Goal: Task Accomplishment & Management: Use online tool/utility

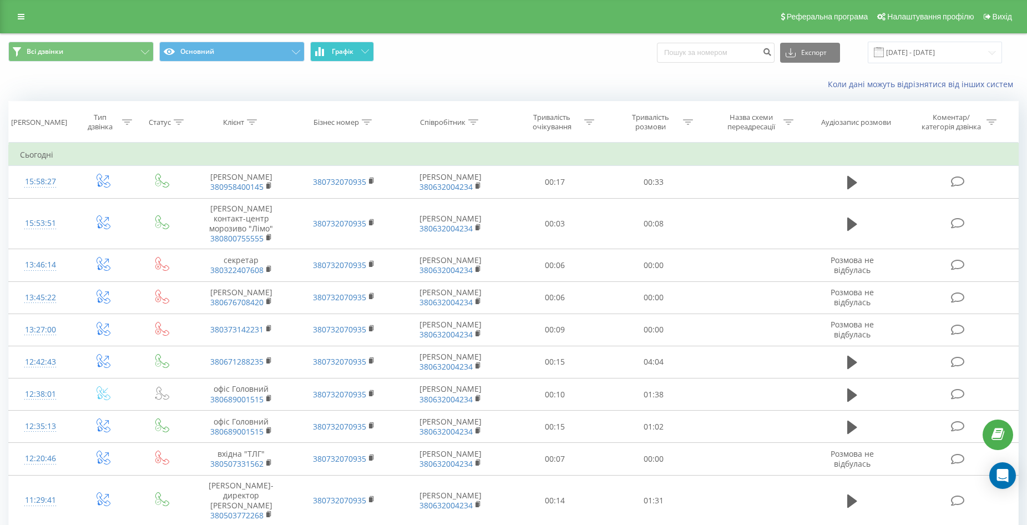
click at [357, 52] on button "Графік" at bounding box center [342, 52] width 64 height 20
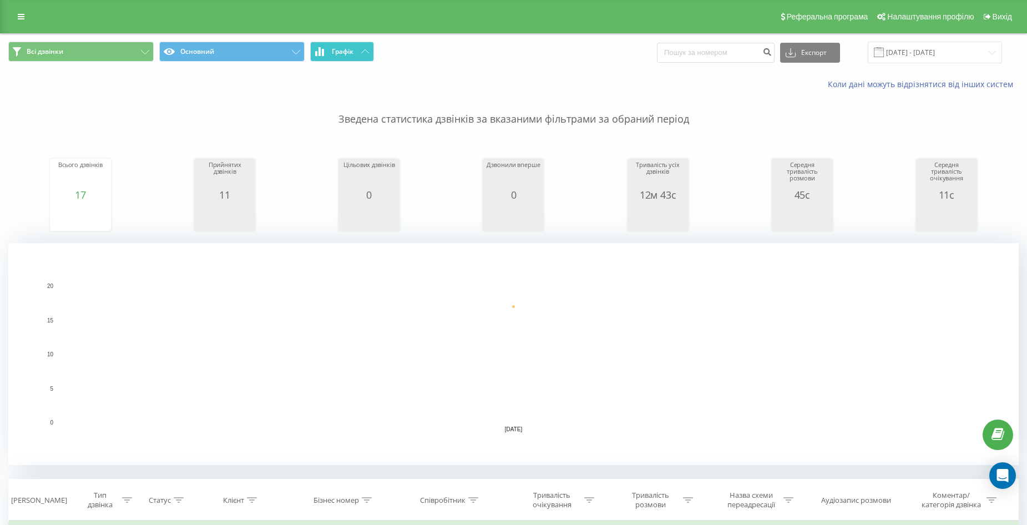
click at [357, 52] on button "Графік" at bounding box center [342, 52] width 64 height 20
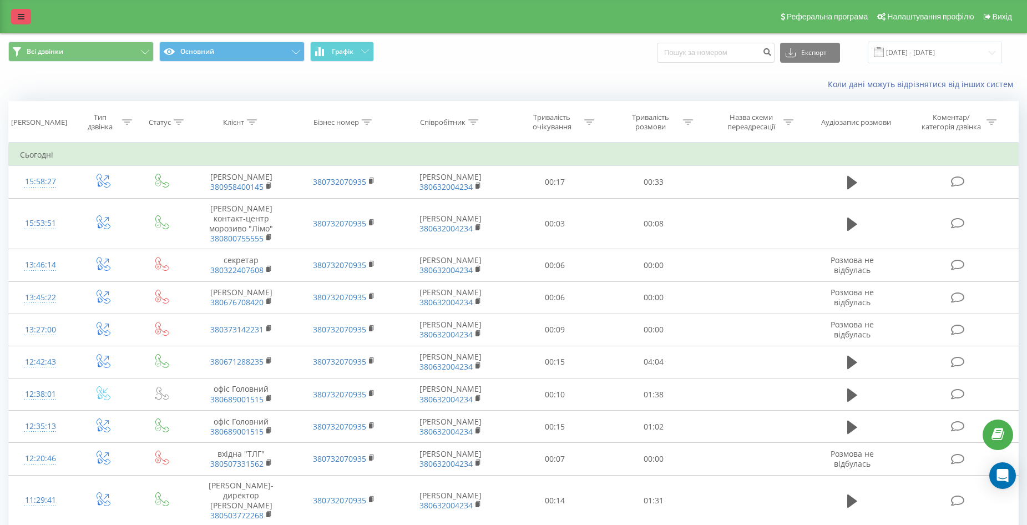
click at [26, 19] on link at bounding box center [21, 17] width 20 height 16
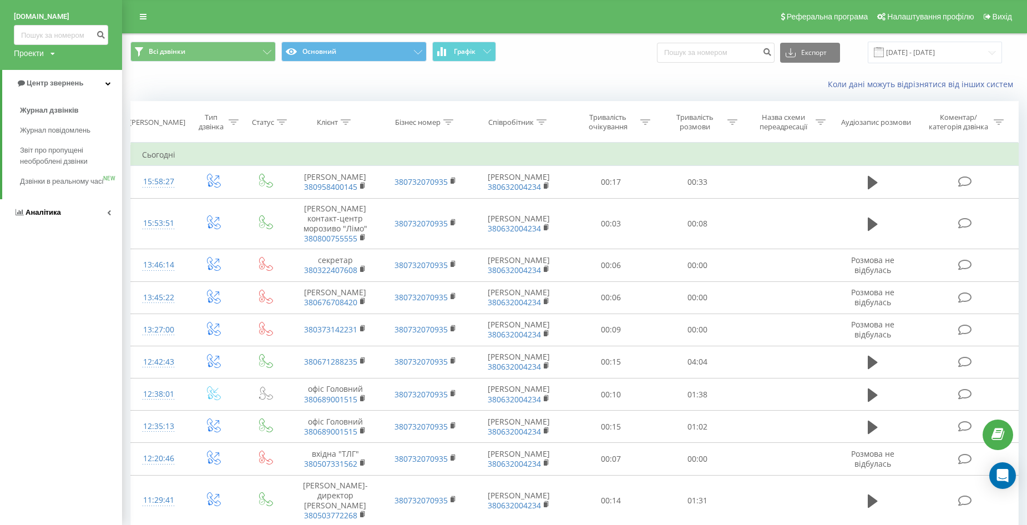
click at [46, 218] on link "Аналiтика" at bounding box center [61, 212] width 122 height 27
click at [47, 140] on span "Співробітники у реальному часі" at bounding box center [62, 143] width 84 height 22
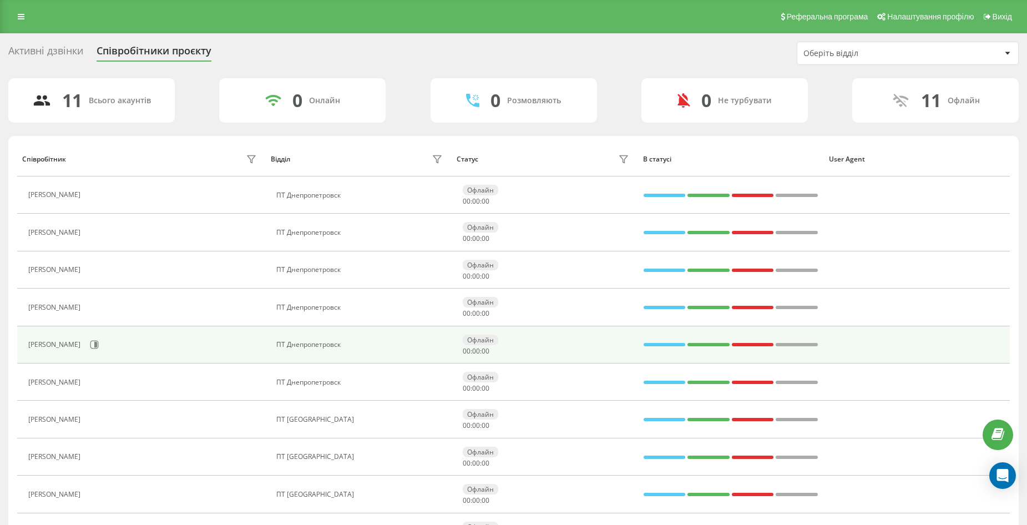
scroll to position [104, 0]
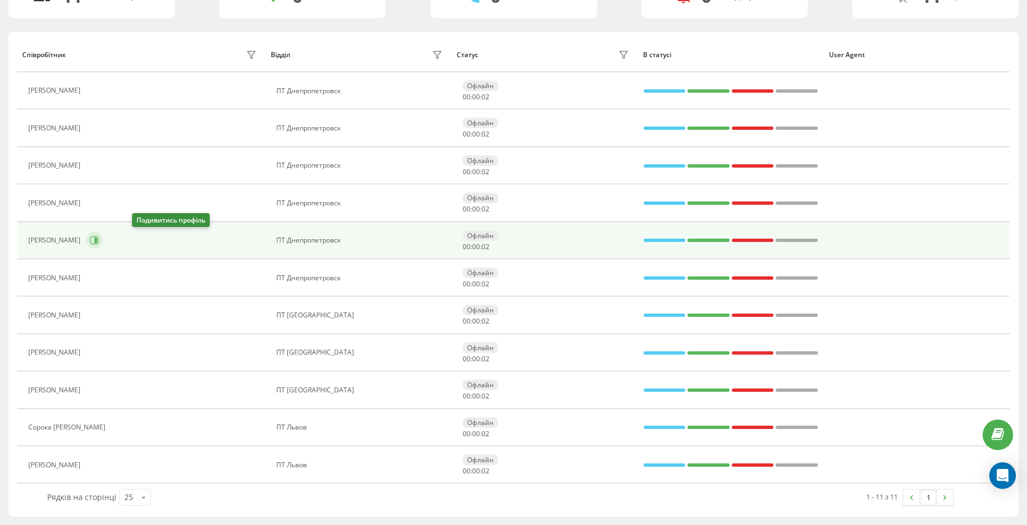
click at [99, 239] on icon at bounding box center [94, 240] width 9 height 9
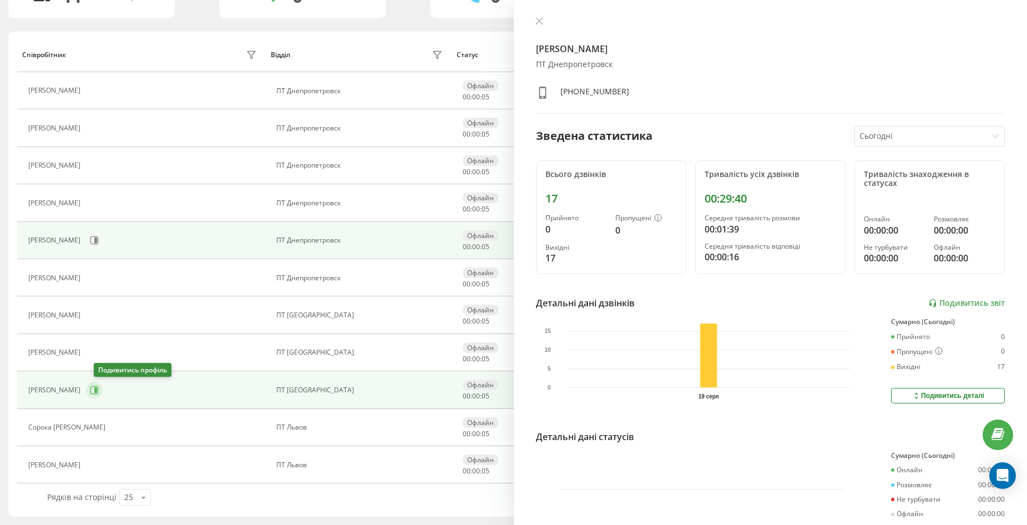
click at [97, 391] on icon at bounding box center [95, 390] width 3 height 6
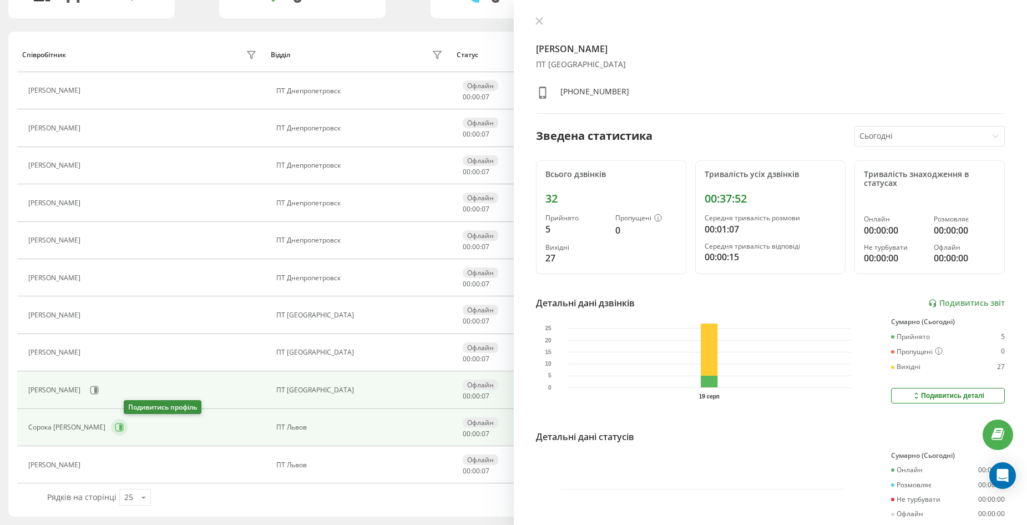
click at [122, 426] on icon at bounding box center [120, 428] width 3 height 6
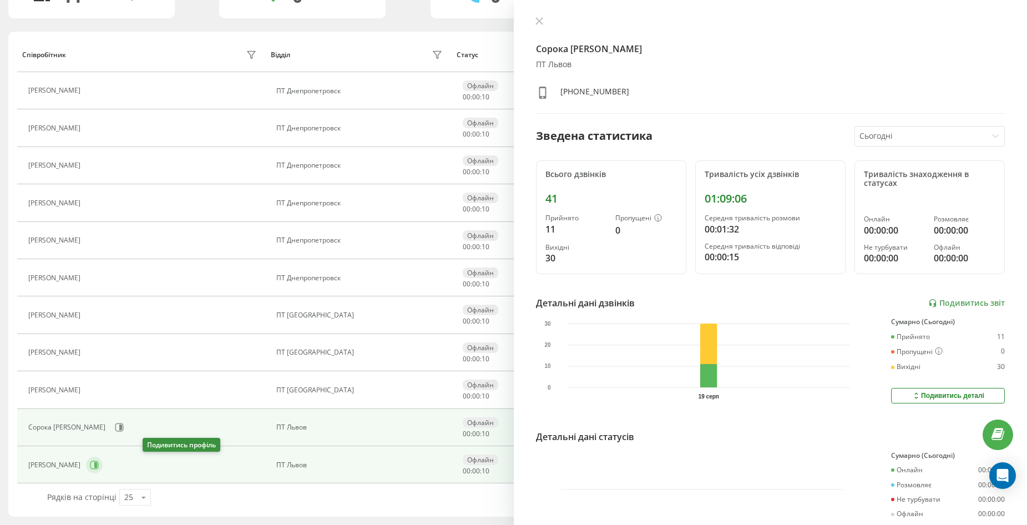
click at [99, 462] on icon at bounding box center [94, 465] width 9 height 9
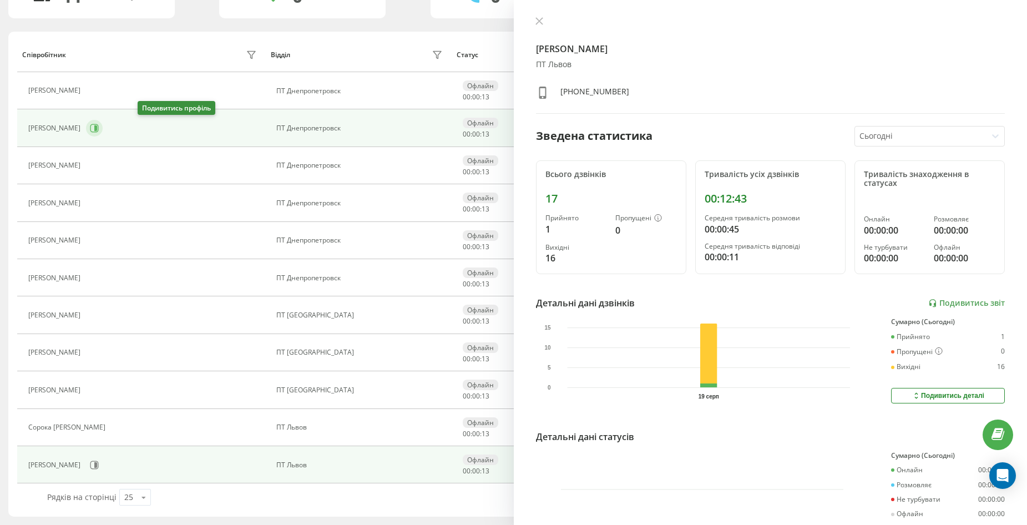
click at [97, 128] on icon at bounding box center [95, 128] width 3 height 6
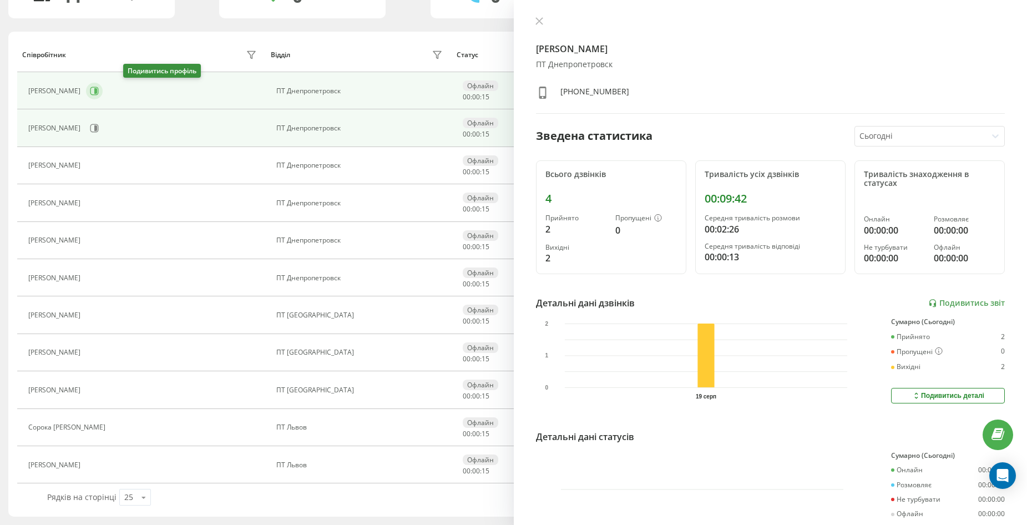
click at [99, 90] on icon at bounding box center [94, 91] width 9 height 9
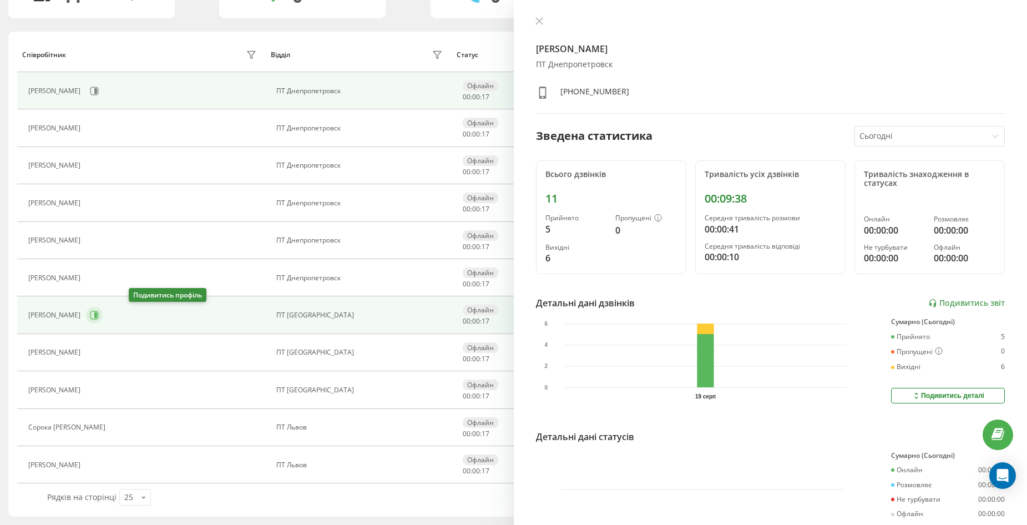
click at [103, 309] on button at bounding box center [94, 315] width 17 height 17
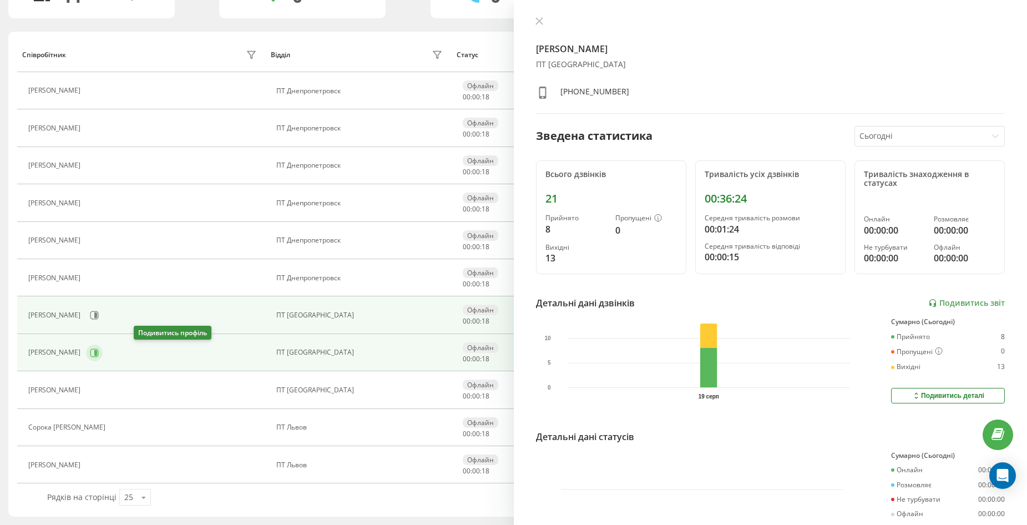
click at [99, 352] on icon at bounding box center [94, 353] width 9 height 9
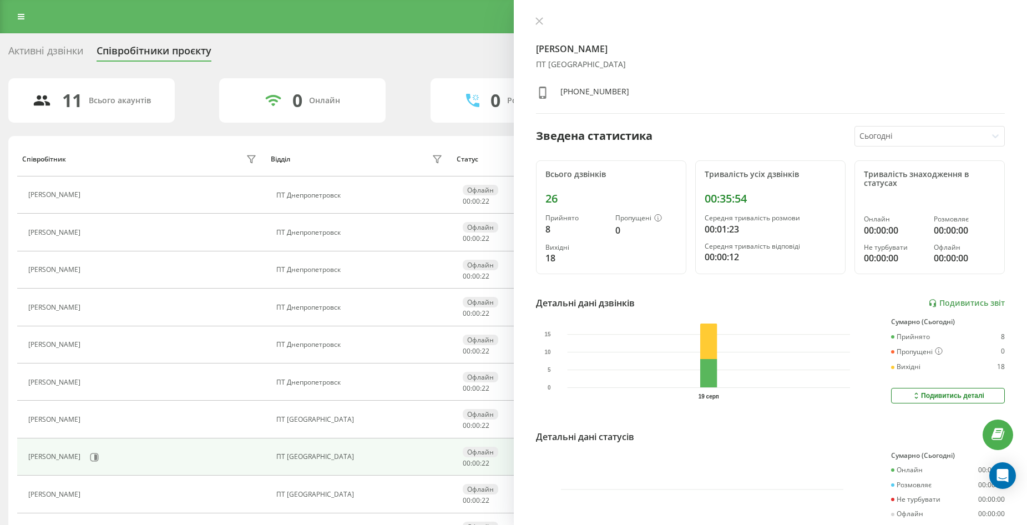
click at [45, 49] on div "Активні дзвінки" at bounding box center [45, 53] width 75 height 17
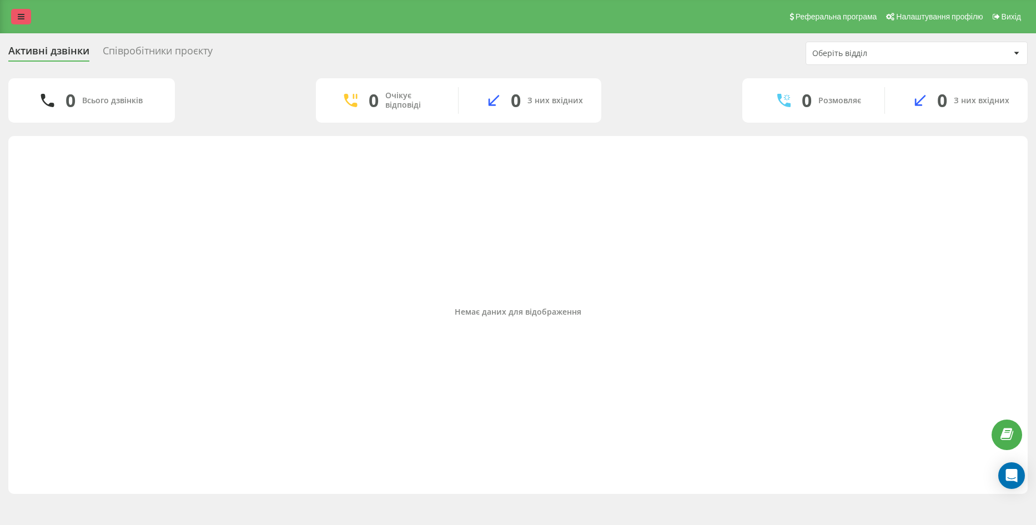
click at [22, 18] on icon at bounding box center [21, 17] width 7 height 8
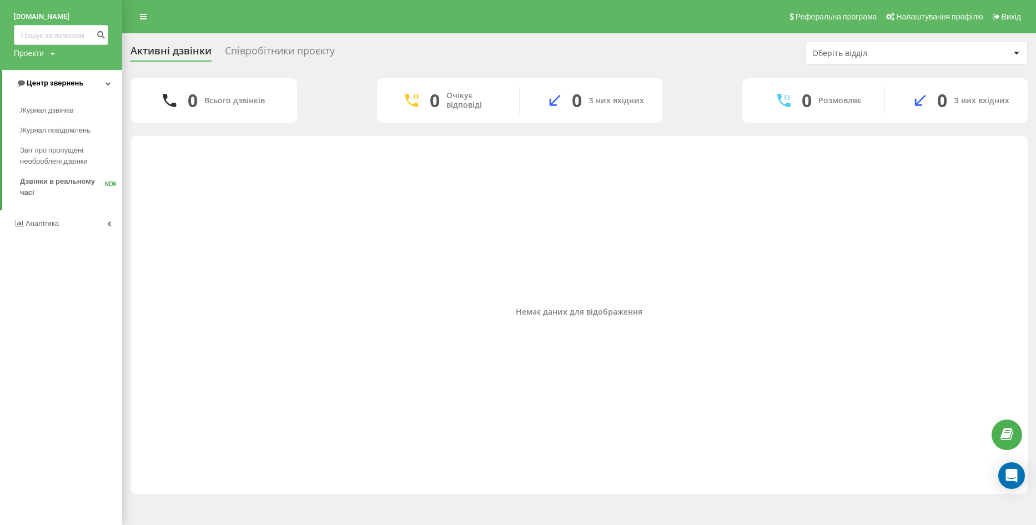
click at [53, 84] on span "Центр звернень" at bounding box center [55, 83] width 57 height 8
click at [53, 83] on span "Центр звернень" at bounding box center [52, 83] width 57 height 8
click at [51, 109] on span "Журнал дзвінків" at bounding box center [49, 110] width 59 height 11
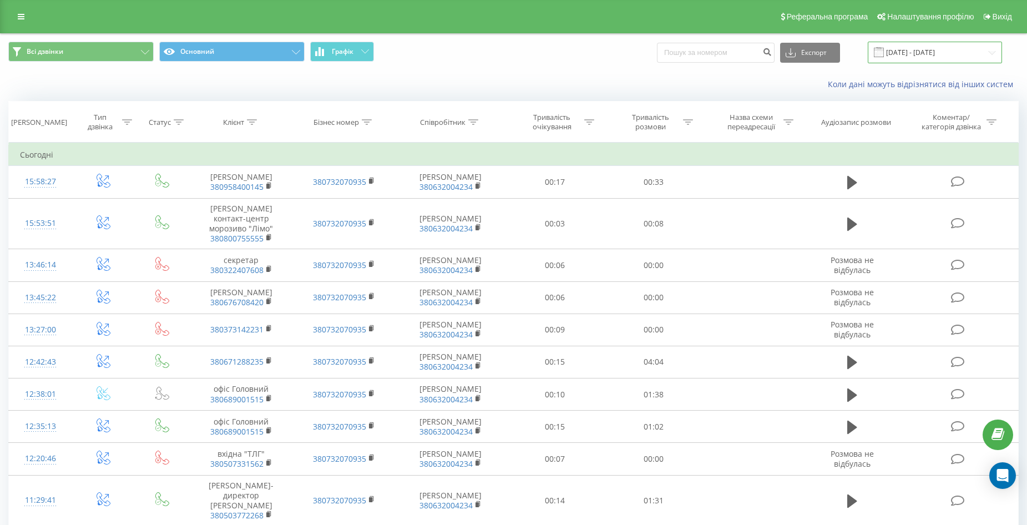
click at [965, 54] on input "19.07.2025 - 19.08.2025" at bounding box center [935, 53] width 134 height 22
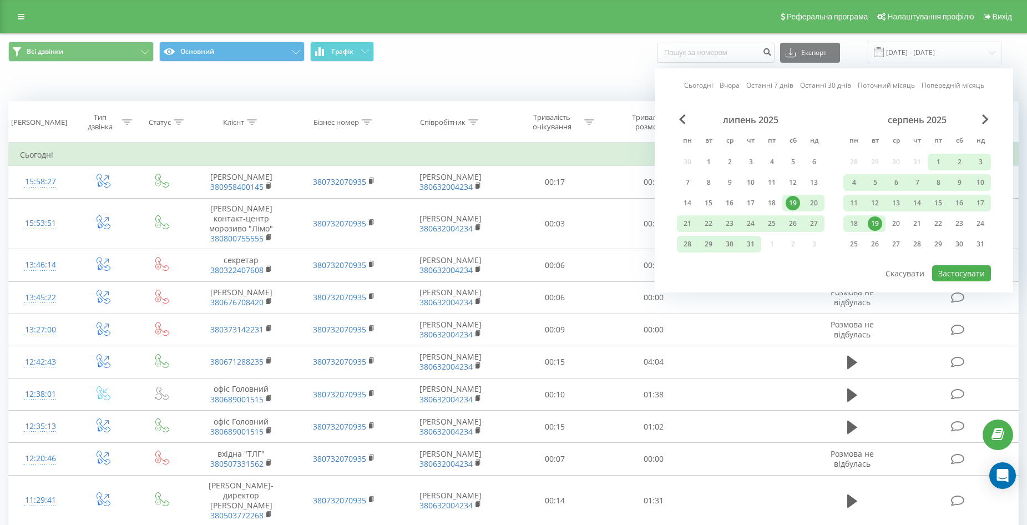
click at [874, 221] on div "19" at bounding box center [875, 223] width 14 height 14
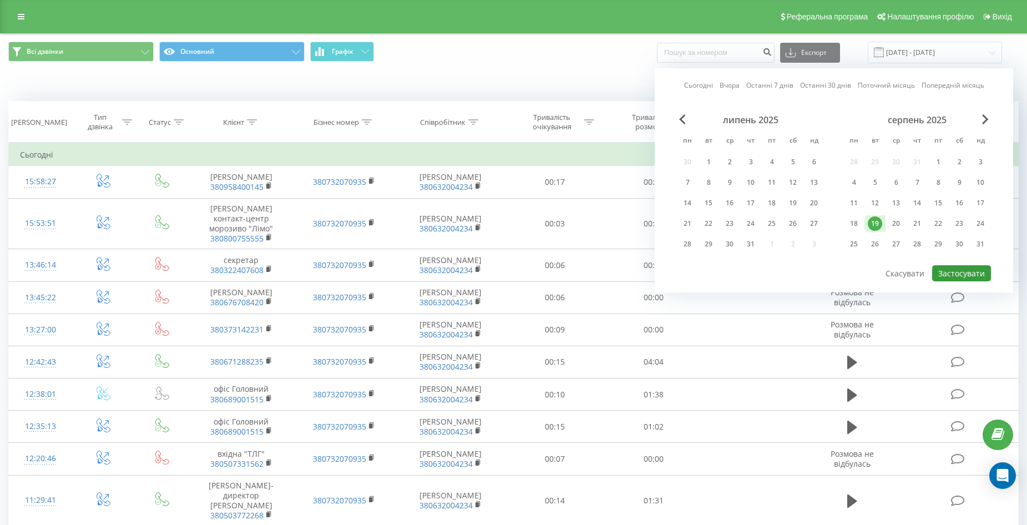
click at [980, 276] on button "Застосувати" at bounding box center [961, 273] width 59 height 16
type input "19.08.2025 - 19.08.2025"
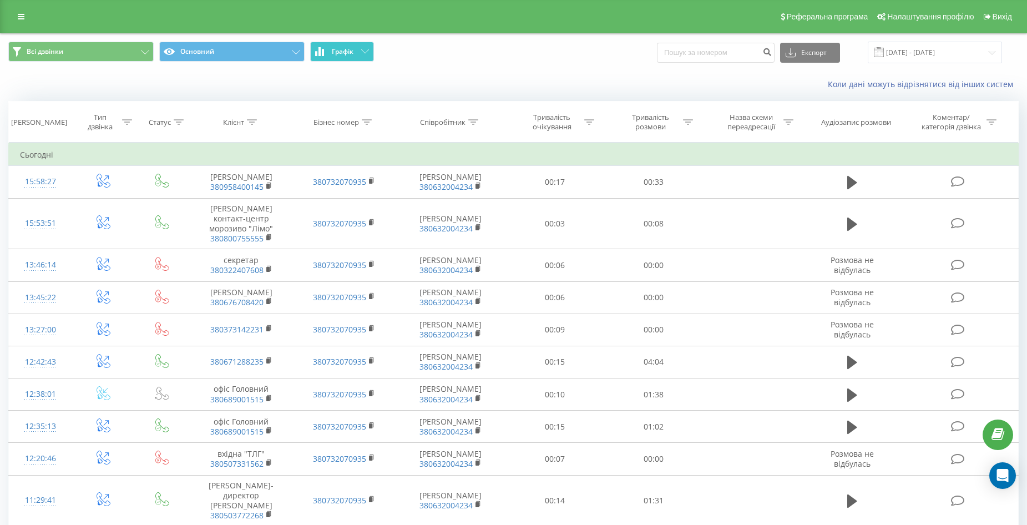
click at [351, 52] on span "Графік" at bounding box center [343, 52] width 22 height 8
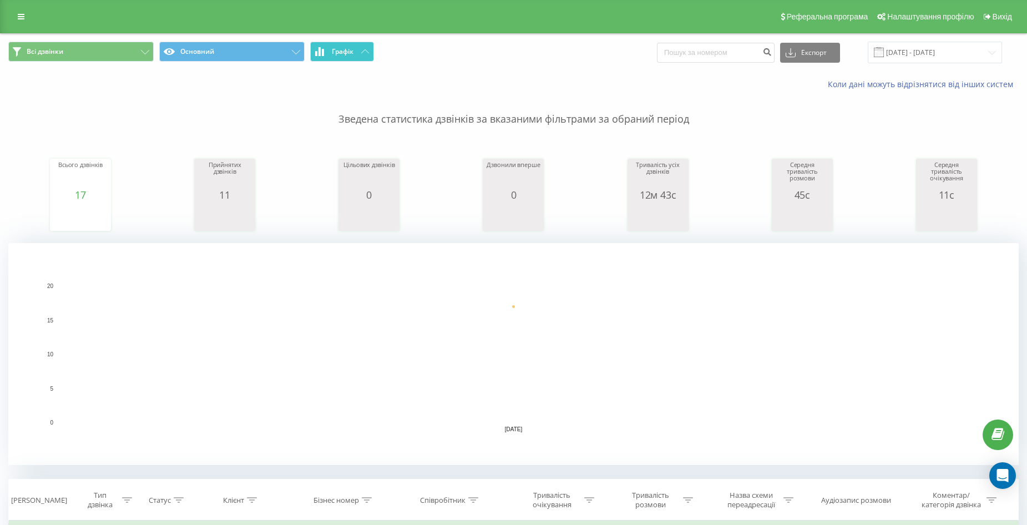
click at [366, 52] on icon at bounding box center [365, 51] width 8 height 4
